Goal: Task Accomplishment & Management: Use online tool/utility

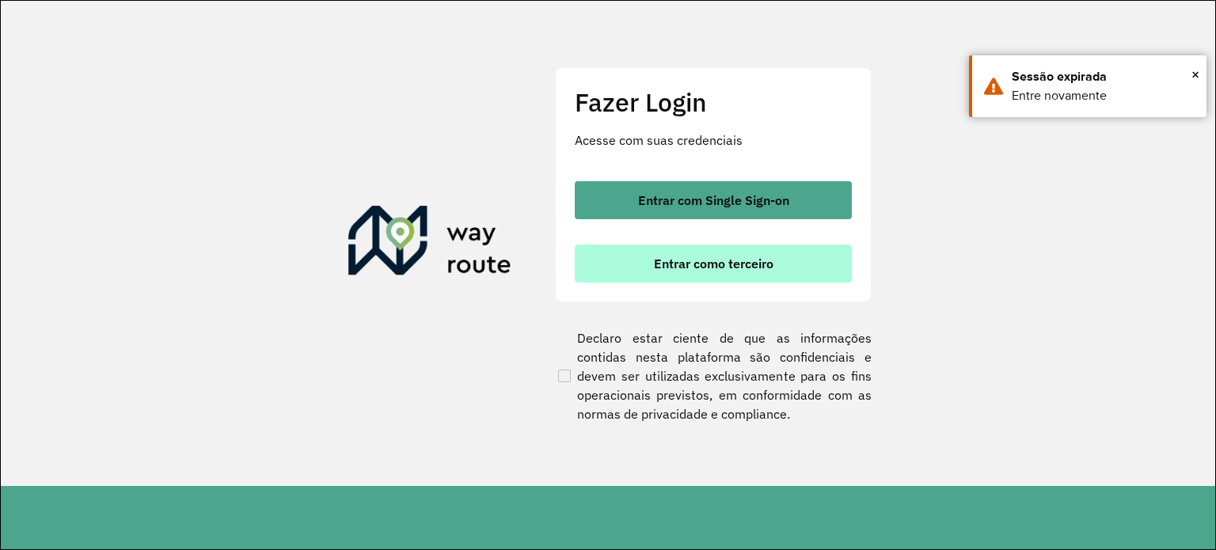
click at [715, 257] on span "Entrar como terceiro" at bounding box center [713, 263] width 119 height 13
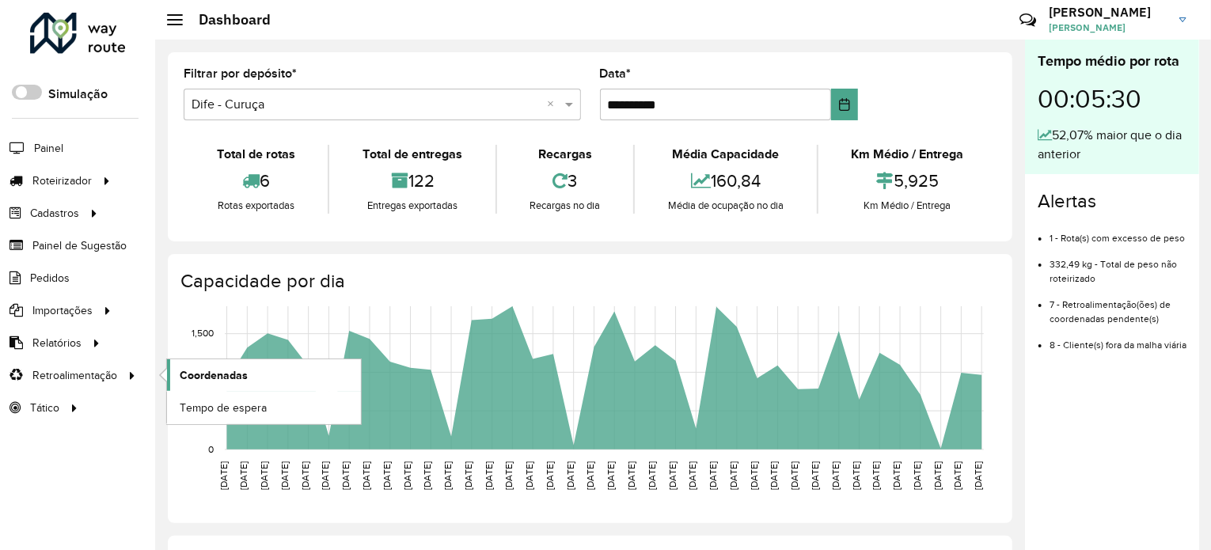
click at [246, 376] on span "Coordenadas" at bounding box center [214, 375] width 68 height 17
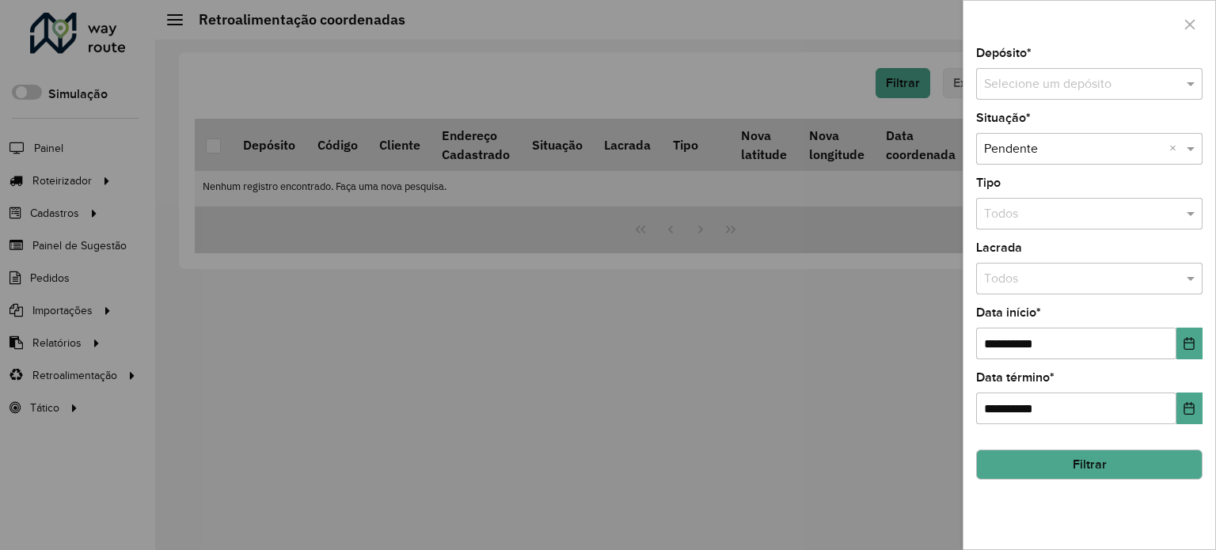
click at [1010, 90] on input "text" at bounding box center [1073, 84] width 179 height 19
click at [1035, 130] on span "Dife - Curuça" at bounding box center [1019, 129] width 73 height 13
click at [1133, 469] on button "Filtrar" at bounding box center [1089, 465] width 226 height 30
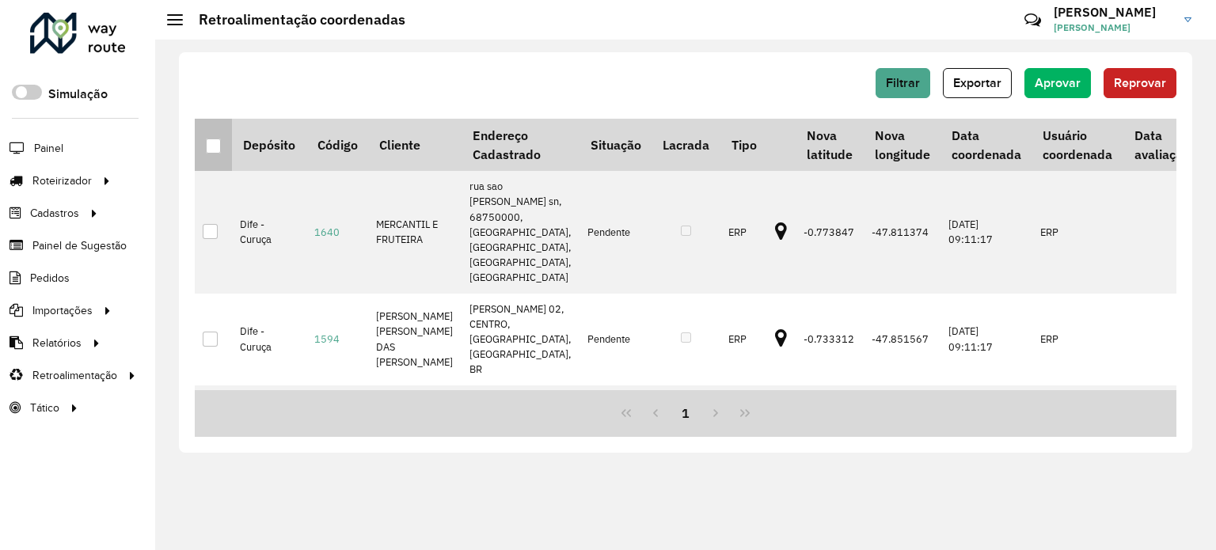
click at [213, 147] on div at bounding box center [213, 145] width 15 height 15
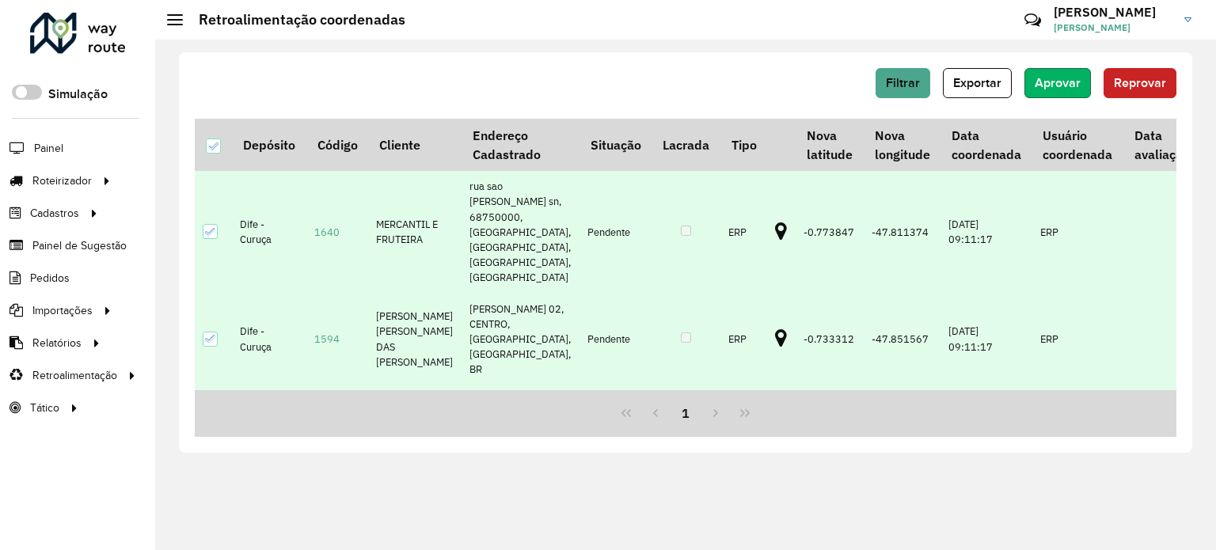
click at [1056, 80] on span "Aprovar" at bounding box center [1057, 82] width 46 height 13
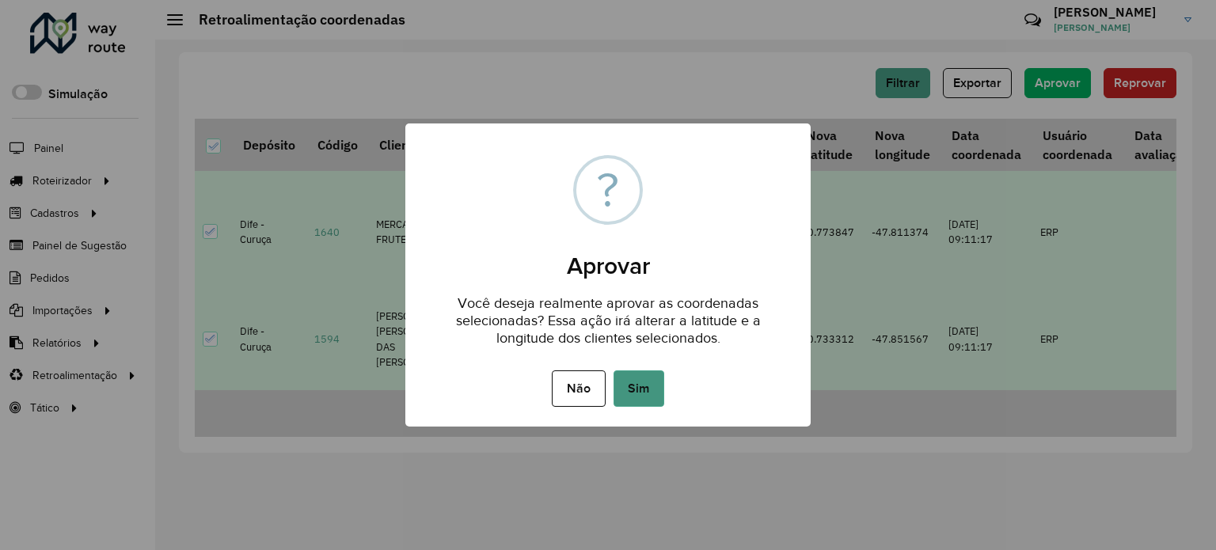
click at [622, 392] on button "Sim" at bounding box center [638, 388] width 51 height 36
